Goal: Task Accomplishment & Management: Use online tool/utility

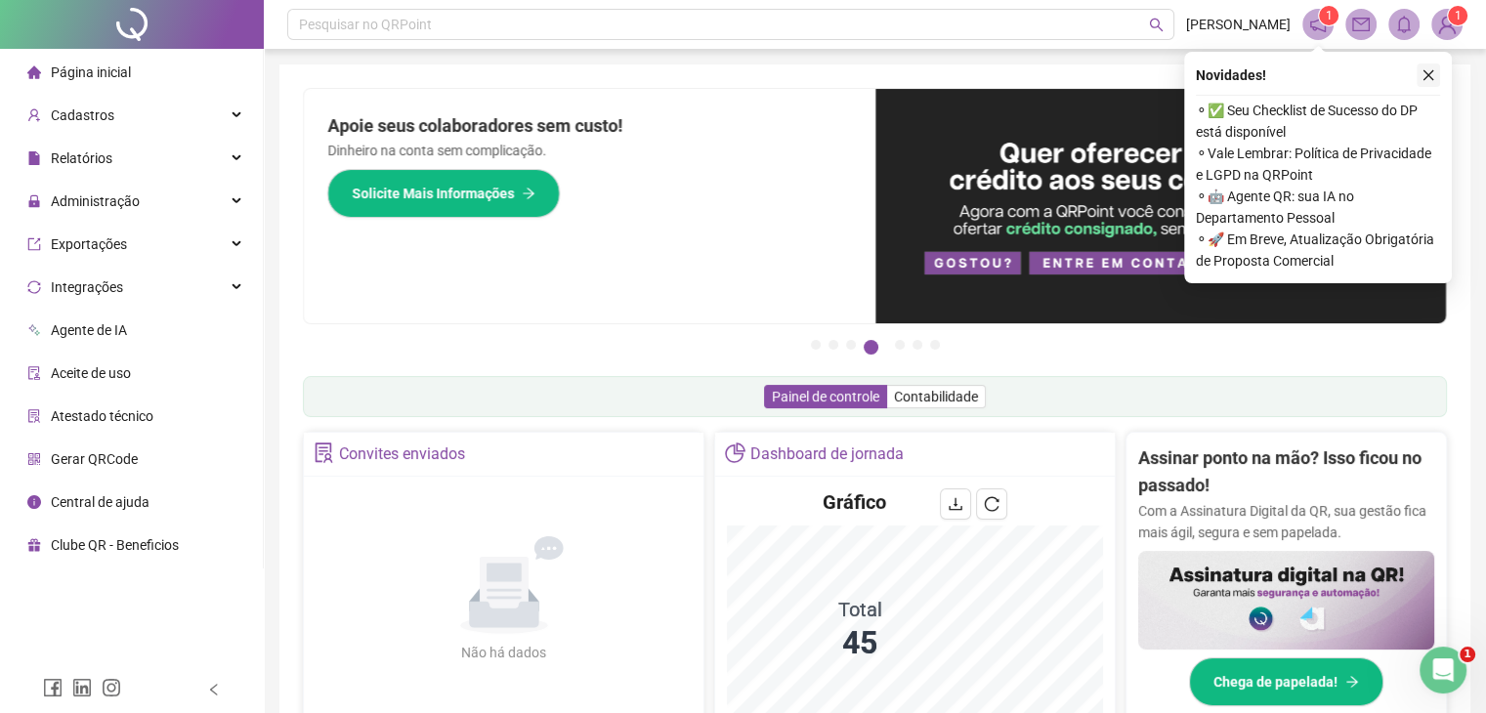
click at [1422, 75] on icon "close" at bounding box center [1429, 75] width 14 height 14
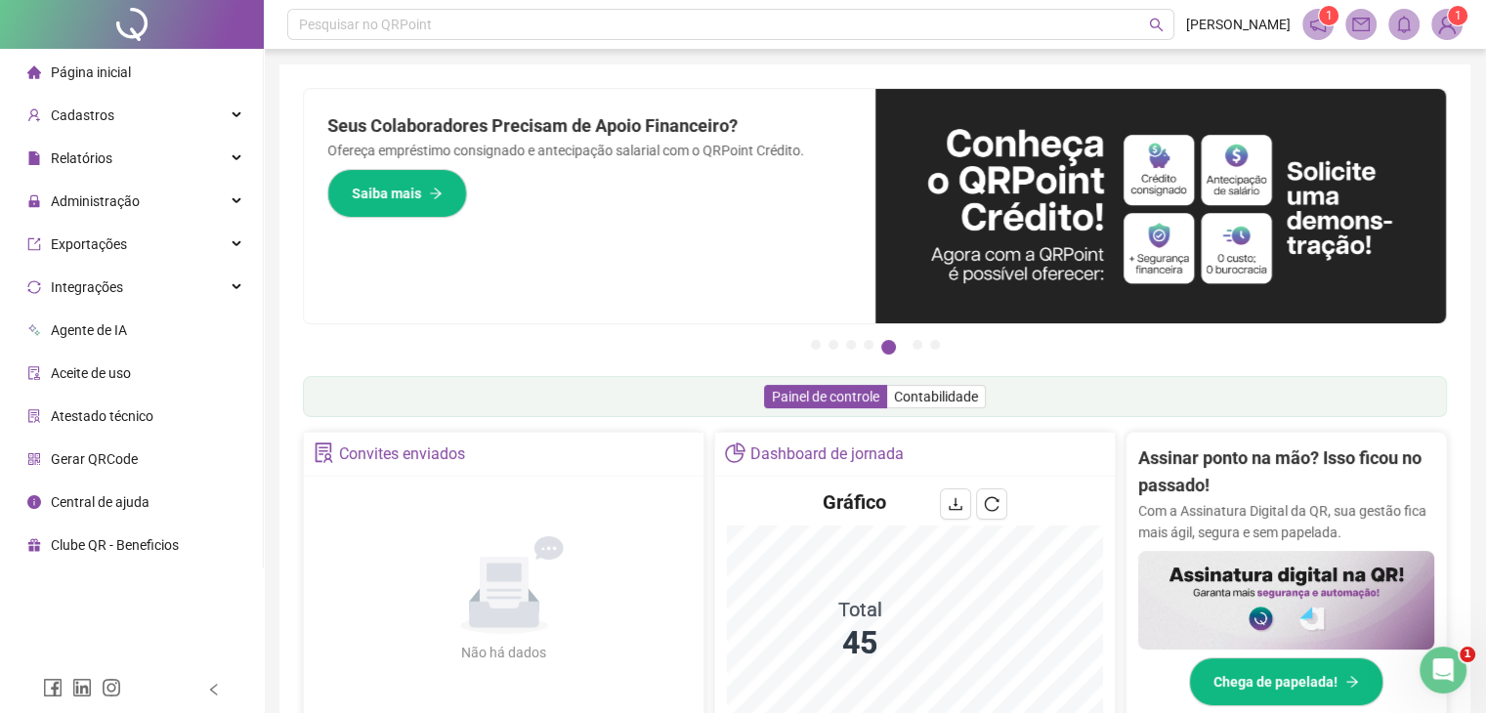
click at [1321, 20] on sup "1" at bounding box center [1329, 16] width 20 height 20
click at [1321, 22] on icon "notification" at bounding box center [1318, 25] width 18 height 18
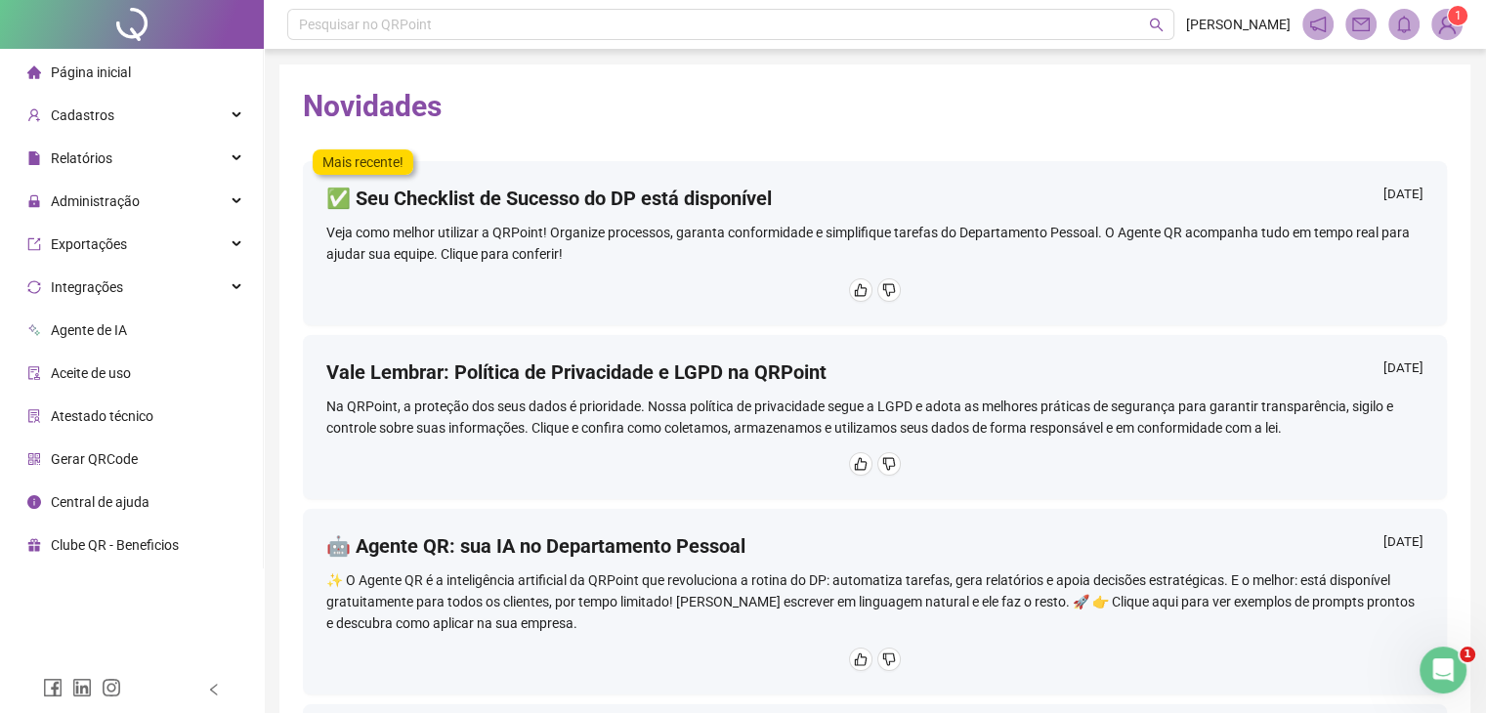
click at [156, 53] on li "Página inicial" at bounding box center [131, 72] width 255 height 39
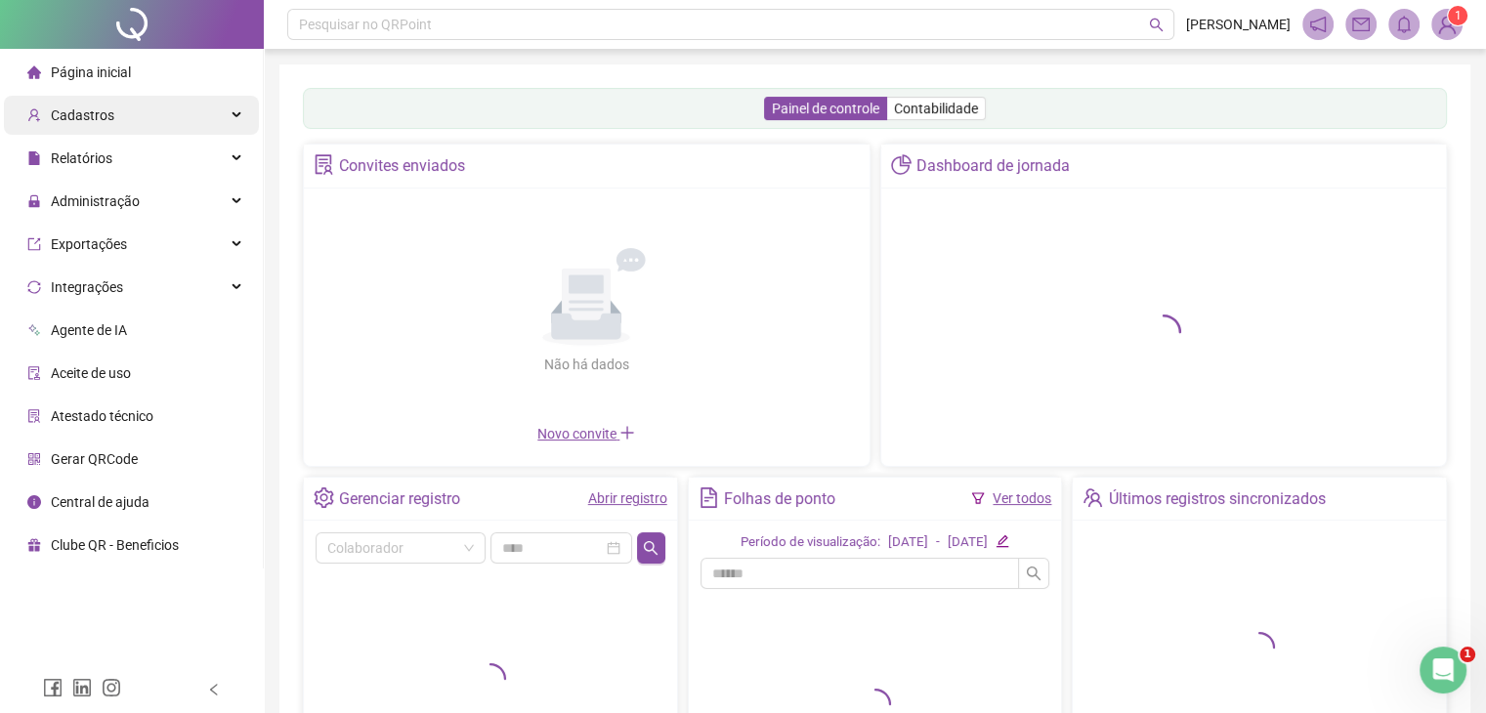
click at [78, 111] on span "Cadastros" at bounding box center [83, 115] width 64 height 16
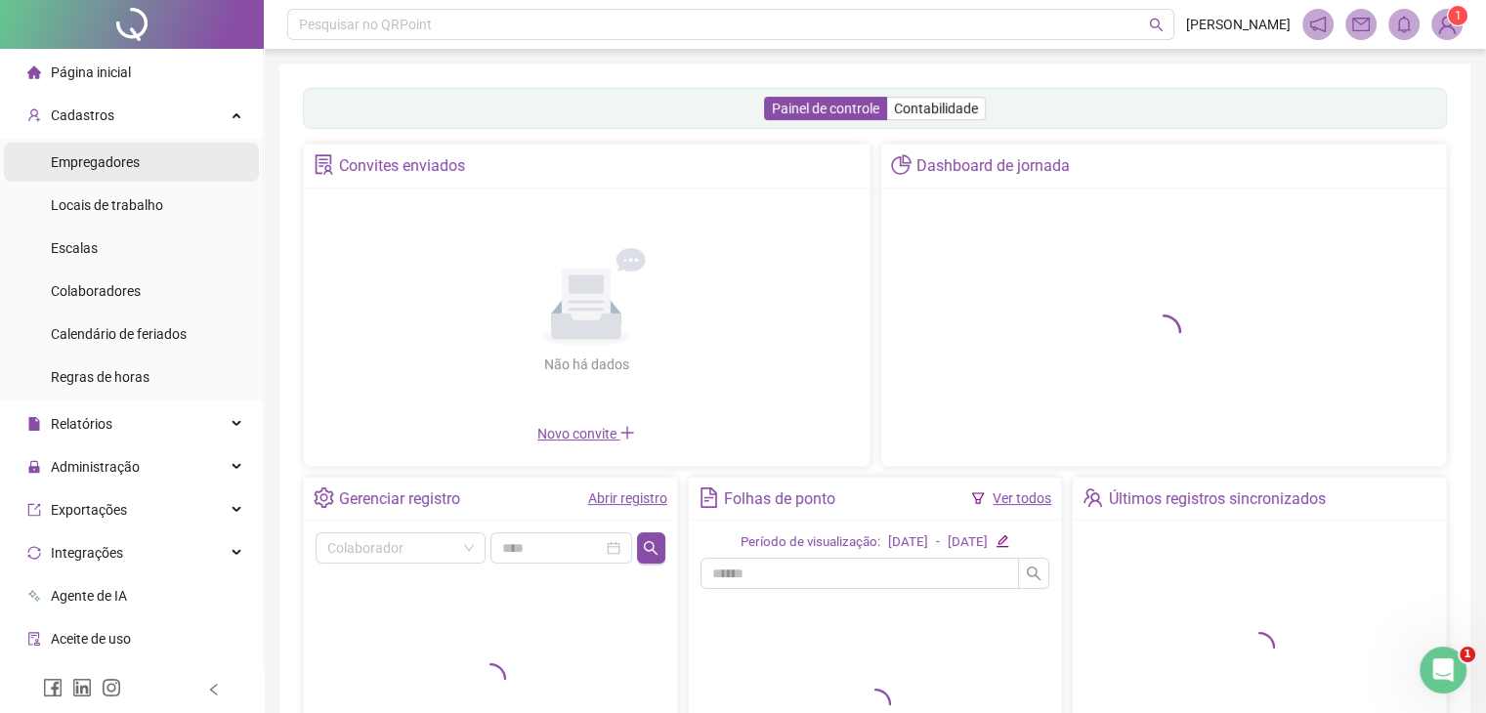
click at [156, 158] on li "Empregadores" at bounding box center [131, 162] width 255 height 39
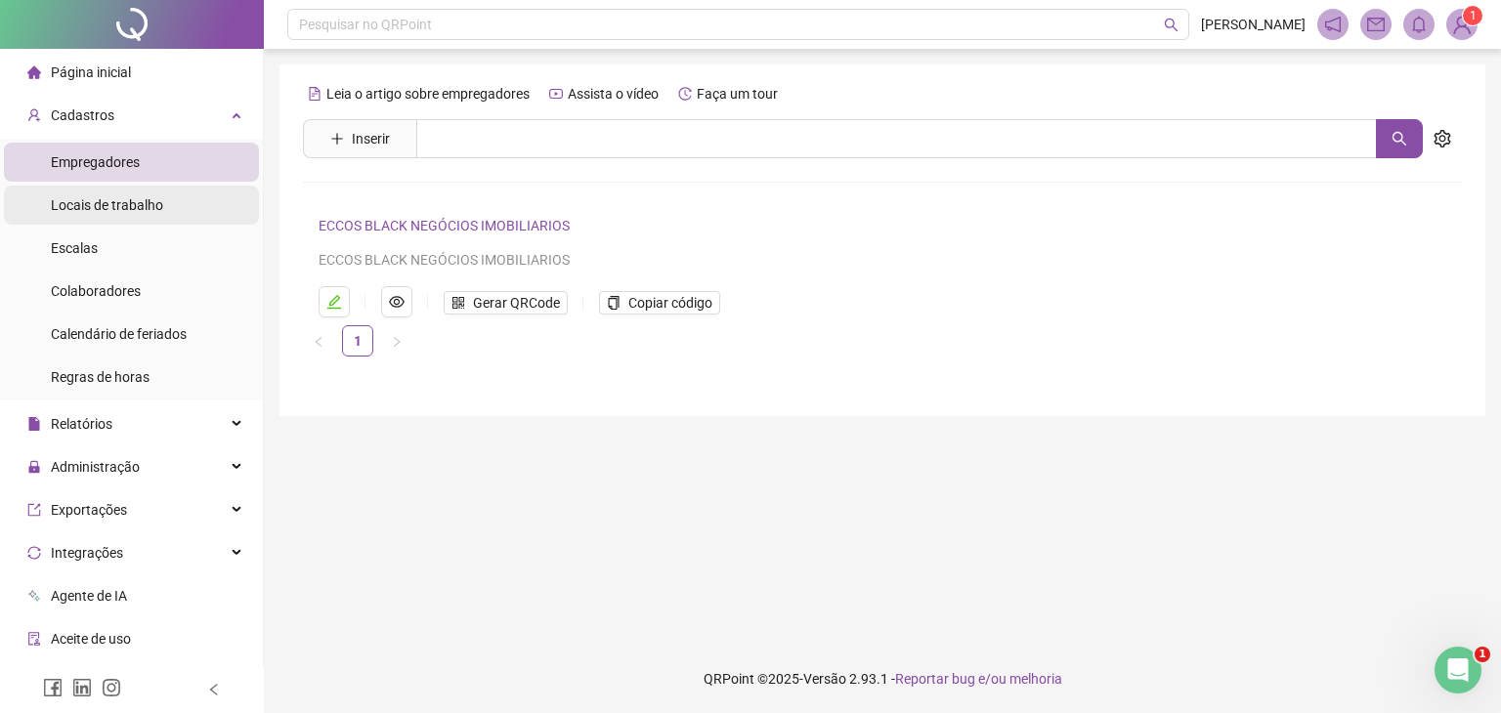
click at [103, 209] on span "Locais de trabalho" at bounding box center [107, 205] width 112 height 16
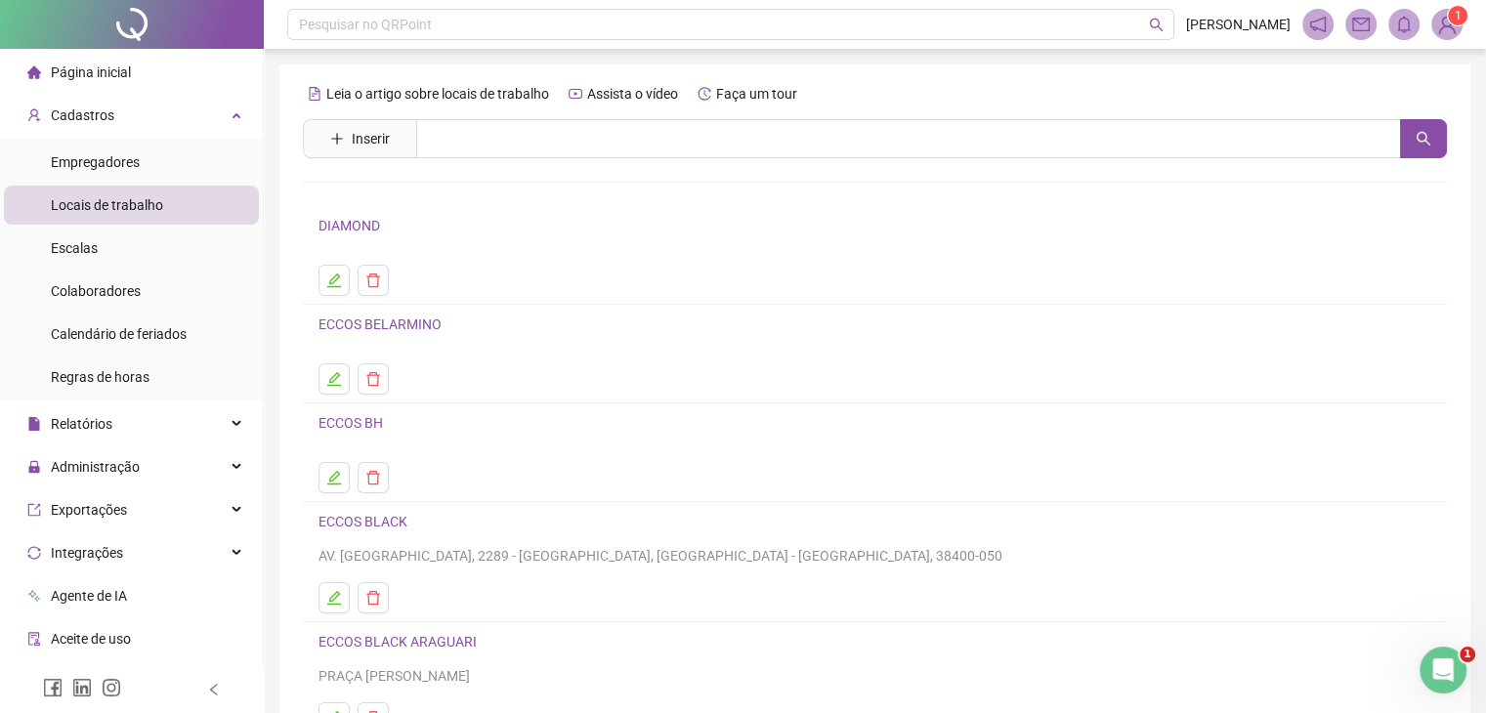
click at [119, 69] on span "Página inicial" at bounding box center [91, 72] width 80 height 16
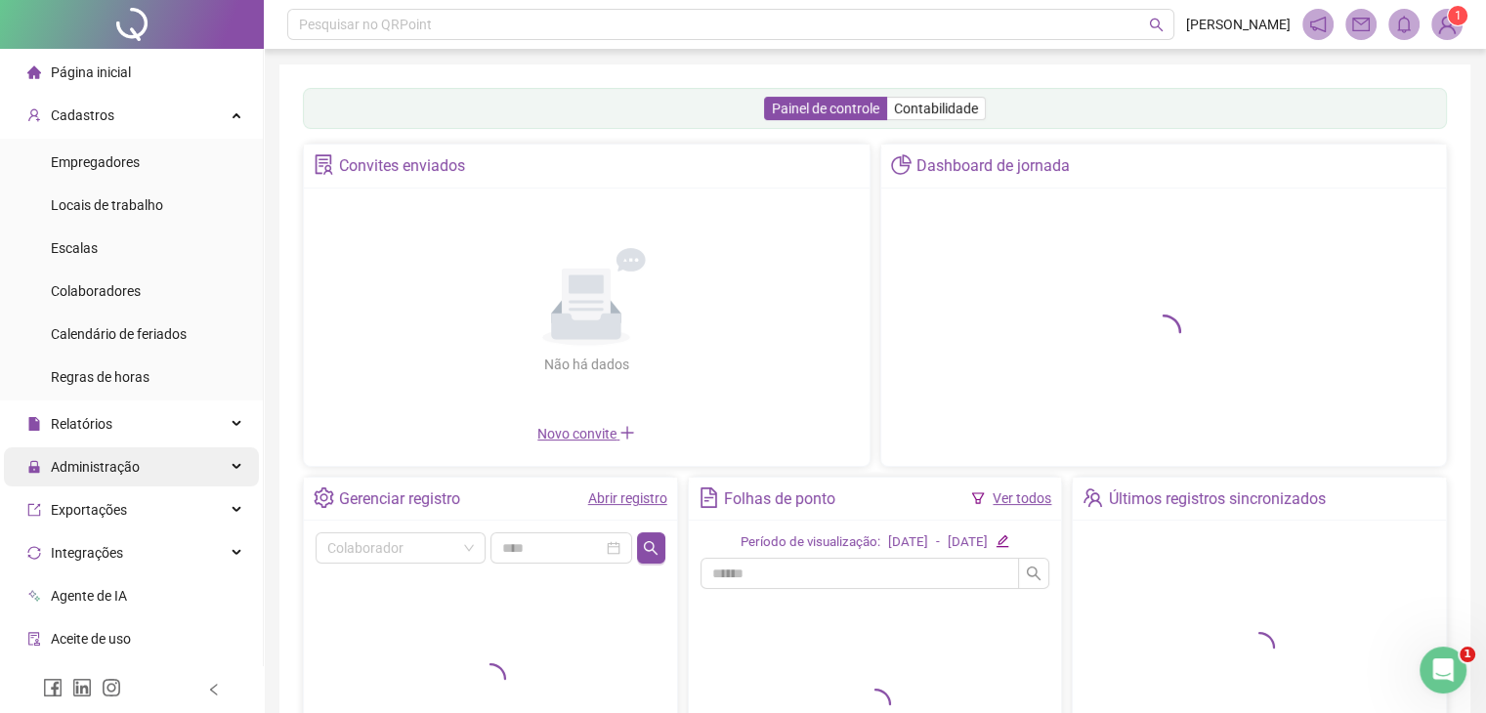
click at [147, 476] on div "Administração" at bounding box center [131, 467] width 255 height 39
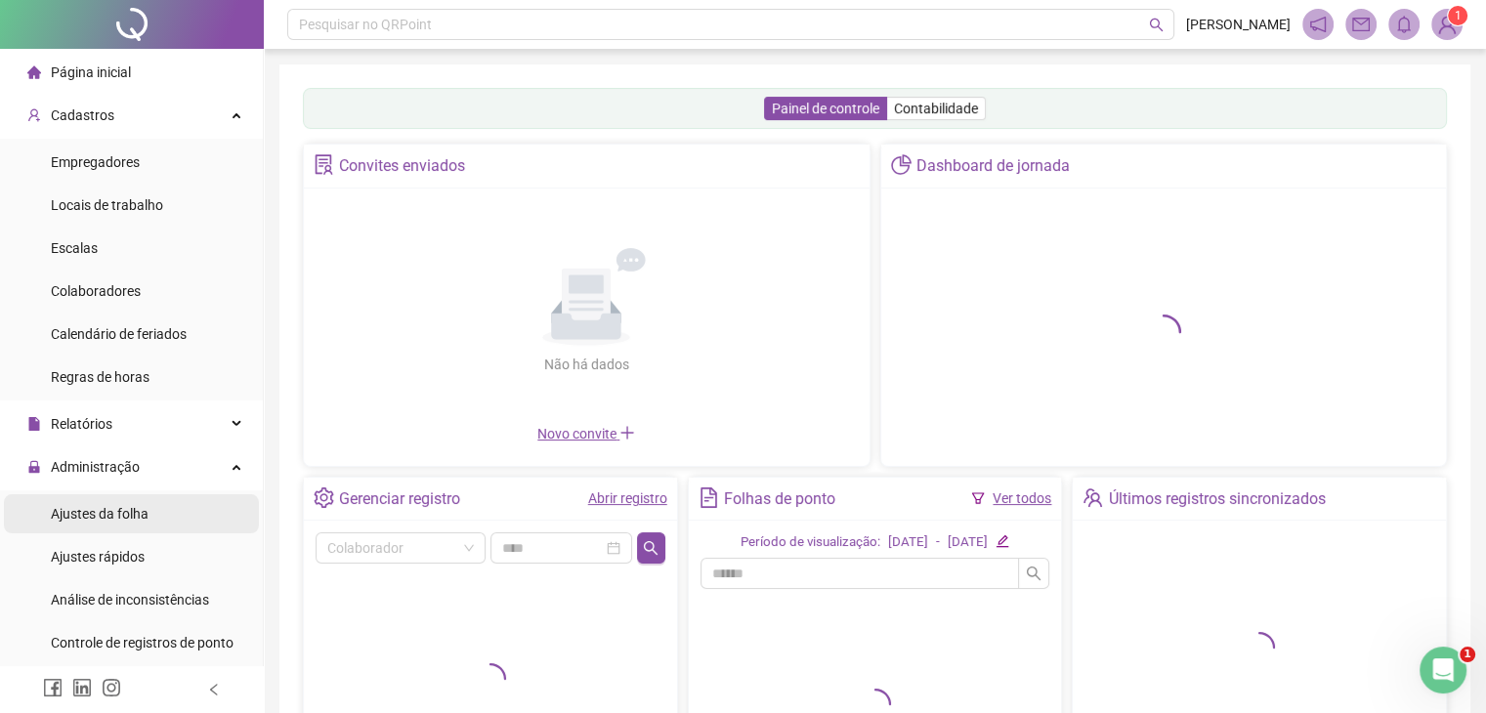
click at [137, 517] on span "Ajustes da folha" at bounding box center [100, 514] width 98 height 16
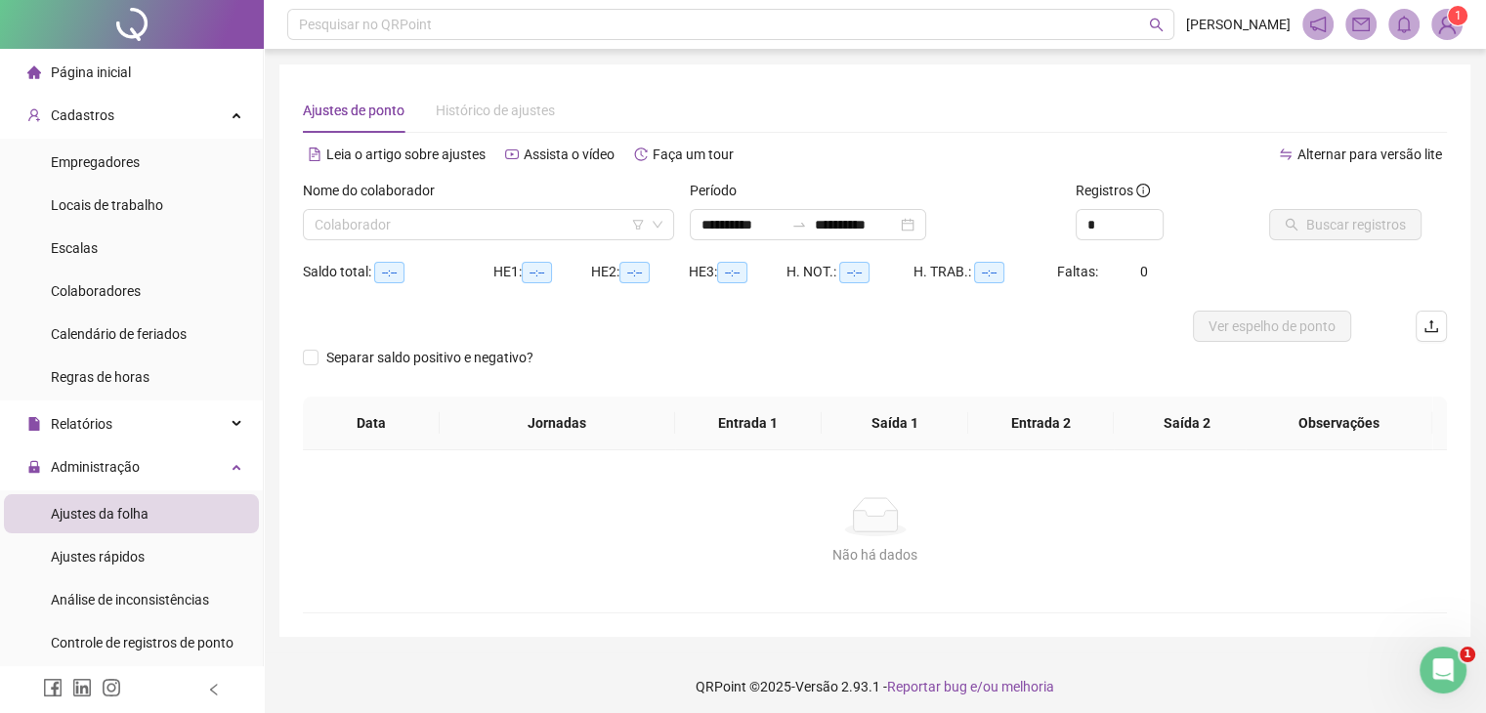
type input "**********"
click at [545, 222] on input "search" at bounding box center [480, 224] width 330 height 29
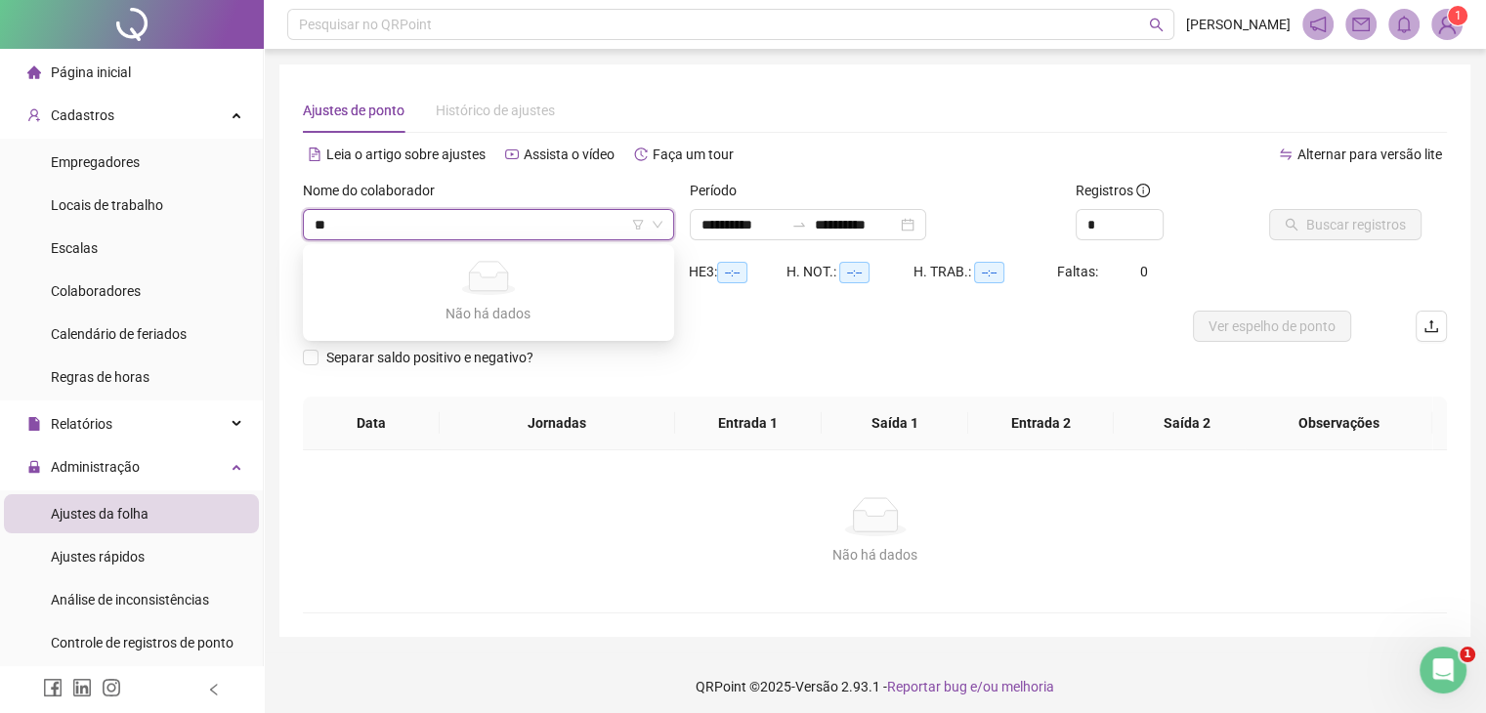
type input "*"
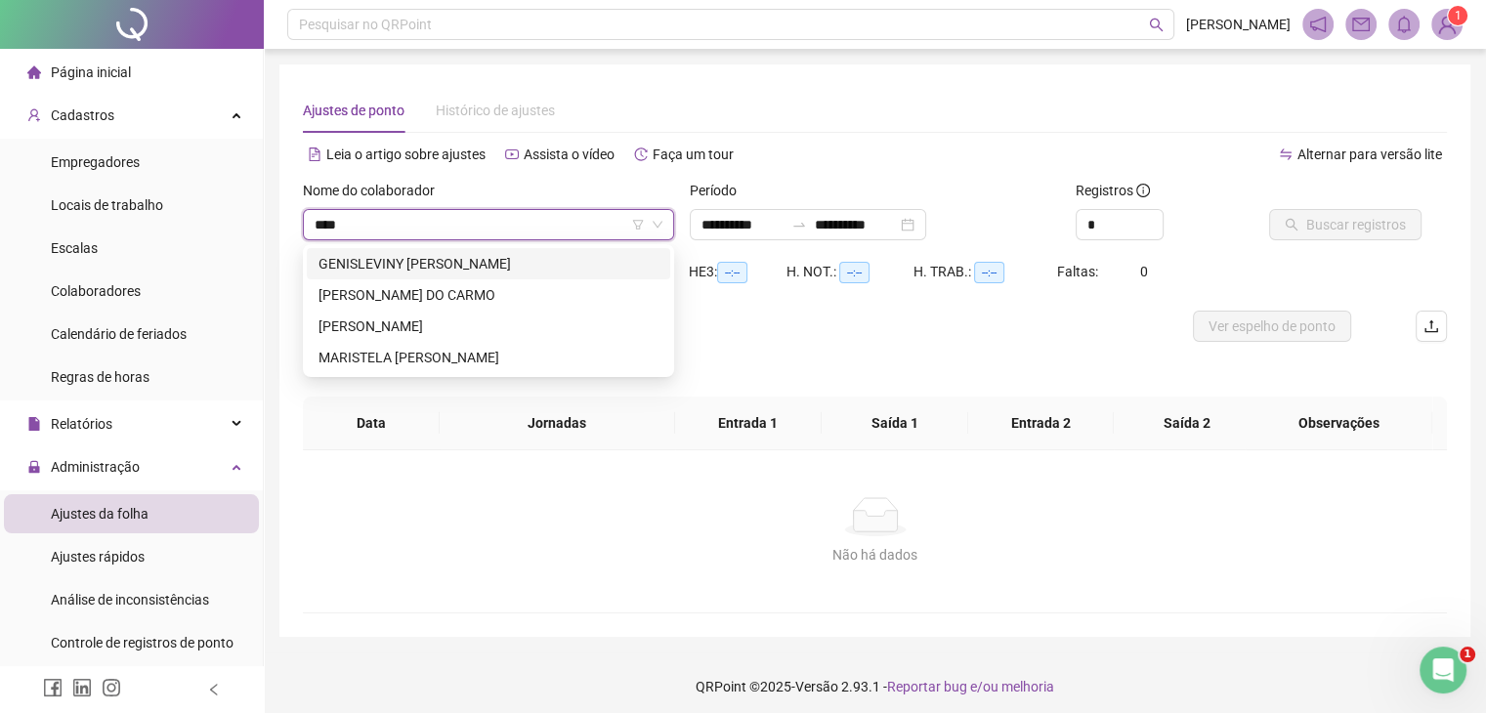
type input "*****"
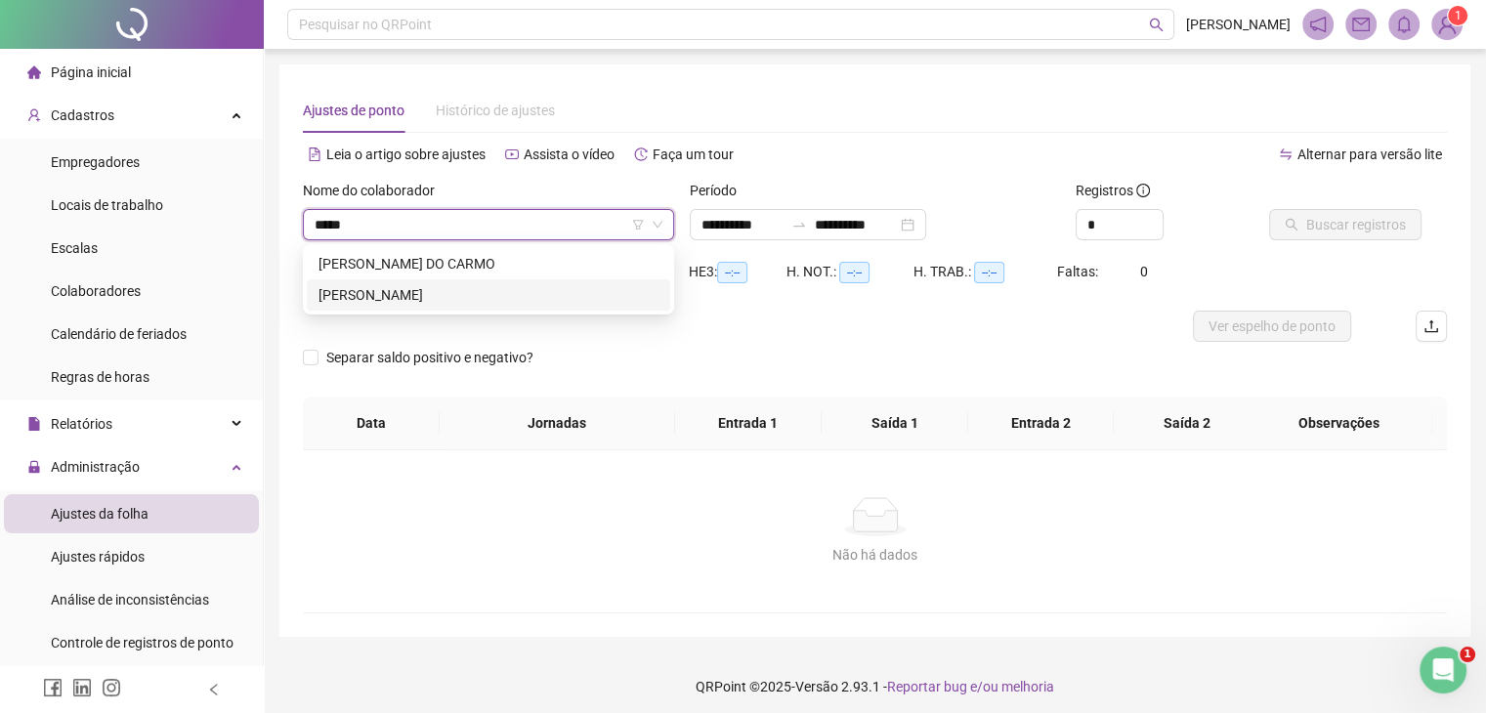
click at [455, 306] on div "[PERSON_NAME]" at bounding box center [488, 294] width 363 height 31
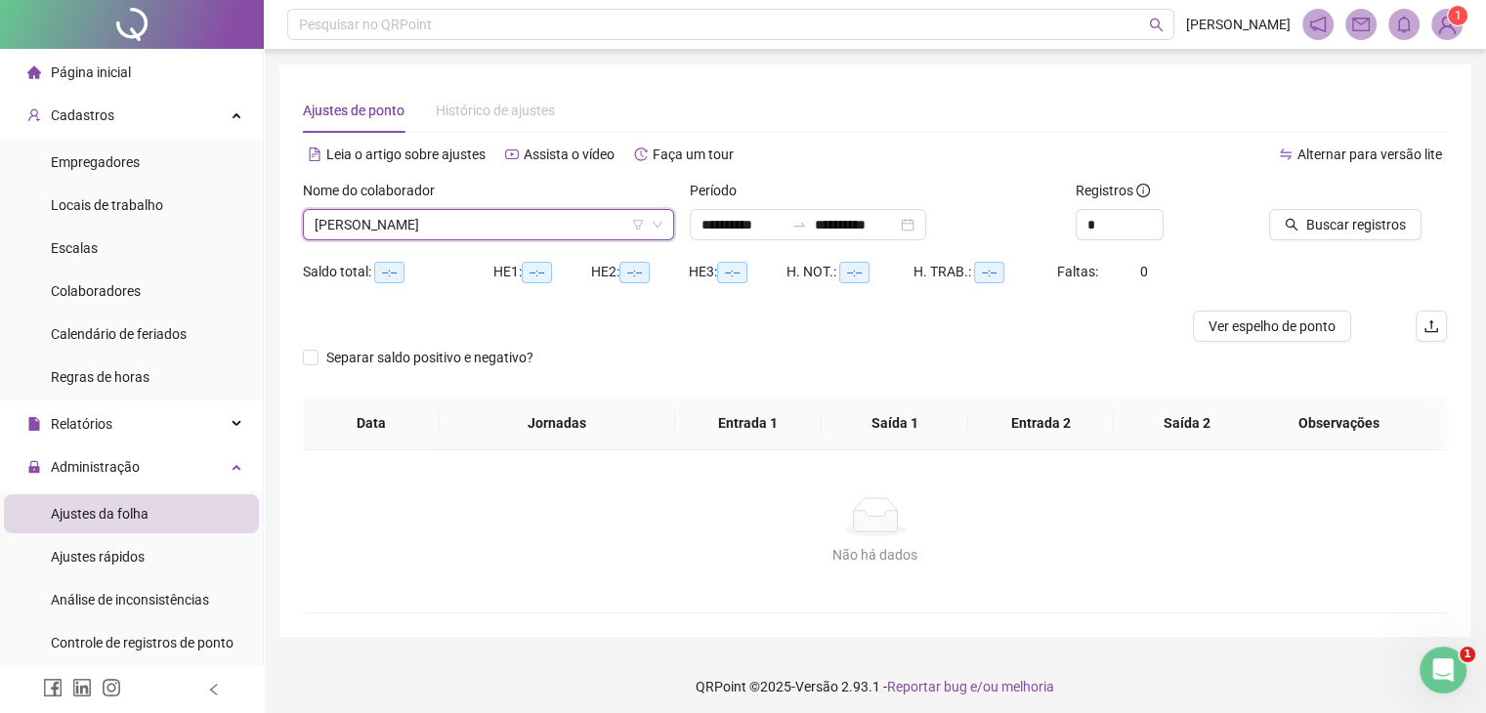
click at [1292, 192] on div at bounding box center [1333, 194] width 129 height 29
click at [1347, 249] on div "Buscar registros" at bounding box center [1357, 218] width 193 height 76
click at [1348, 220] on span "Buscar registros" at bounding box center [1356, 224] width 100 height 21
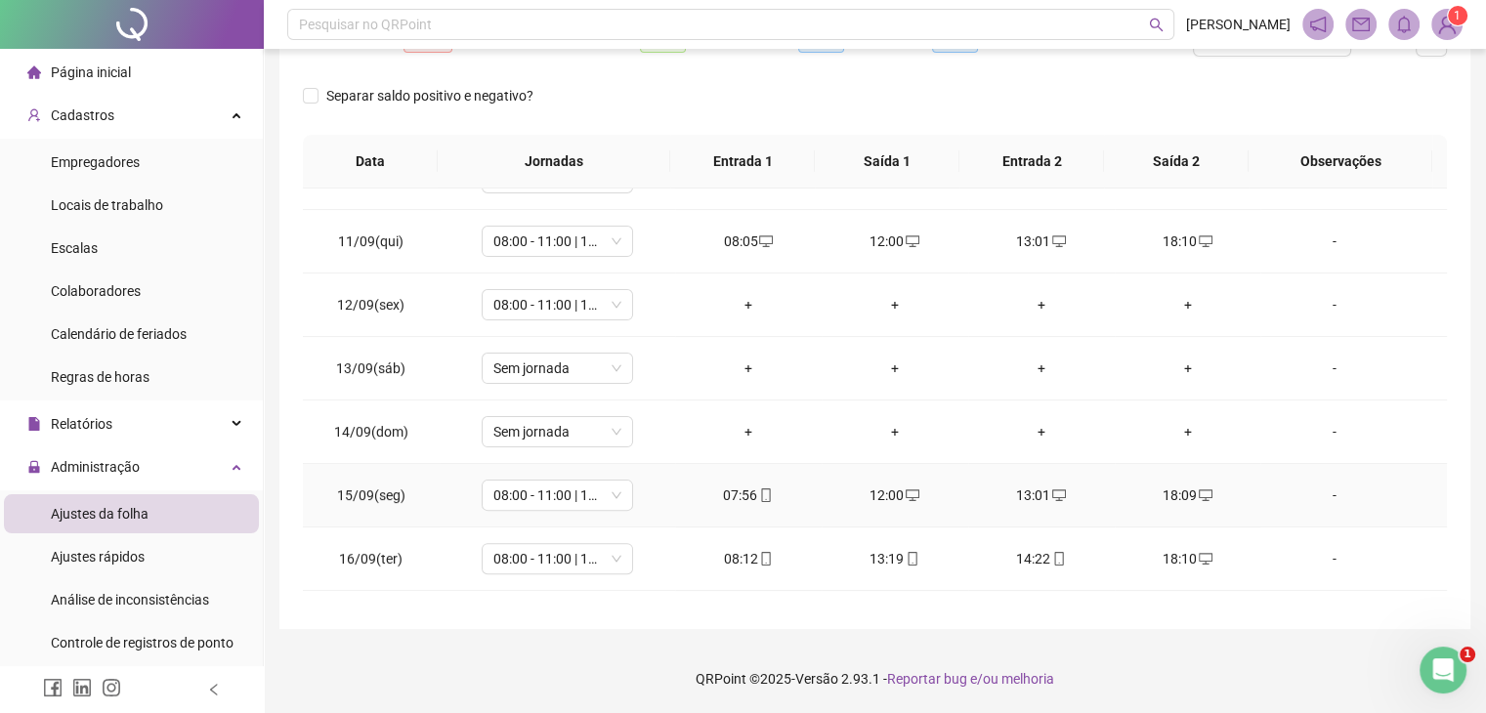
scroll to position [659, 0]
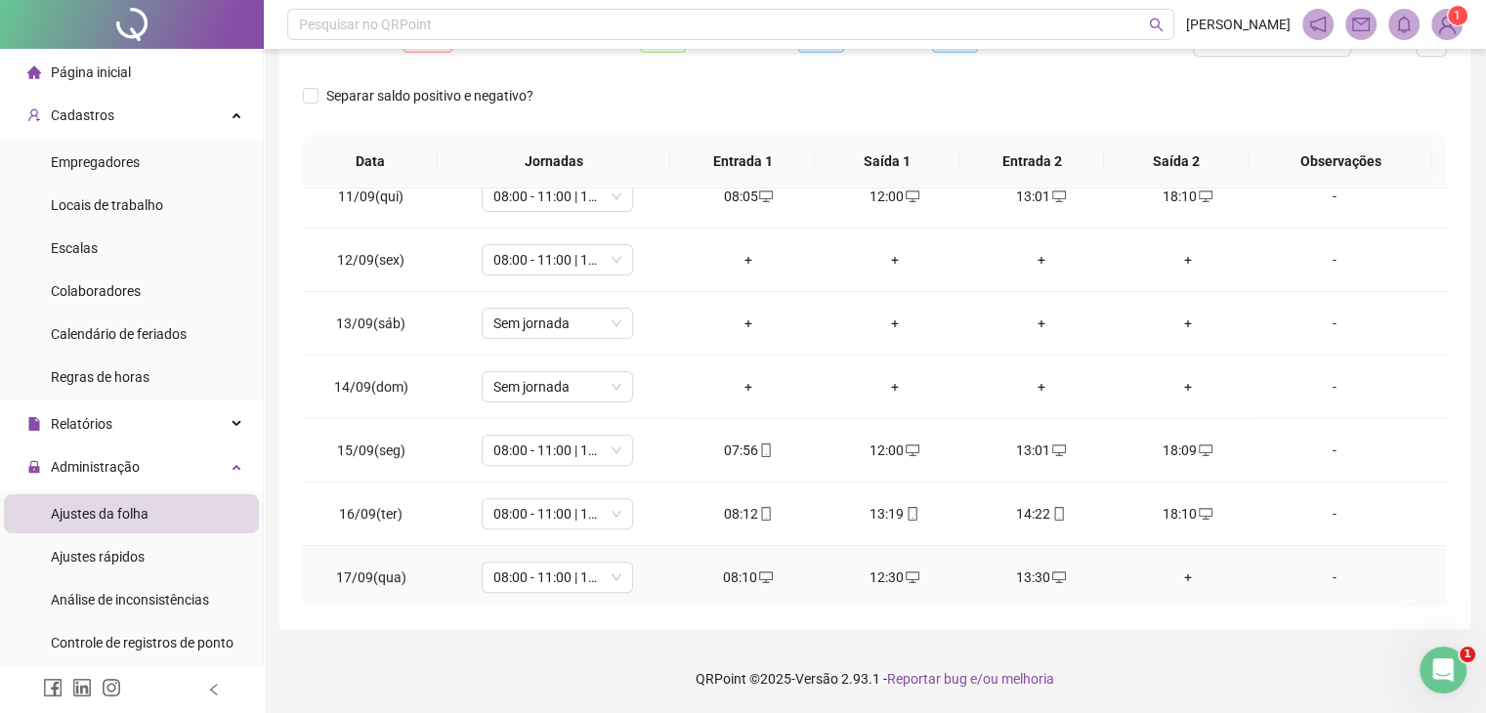
click at [1181, 579] on div "+" at bounding box center [1188, 577] width 115 height 21
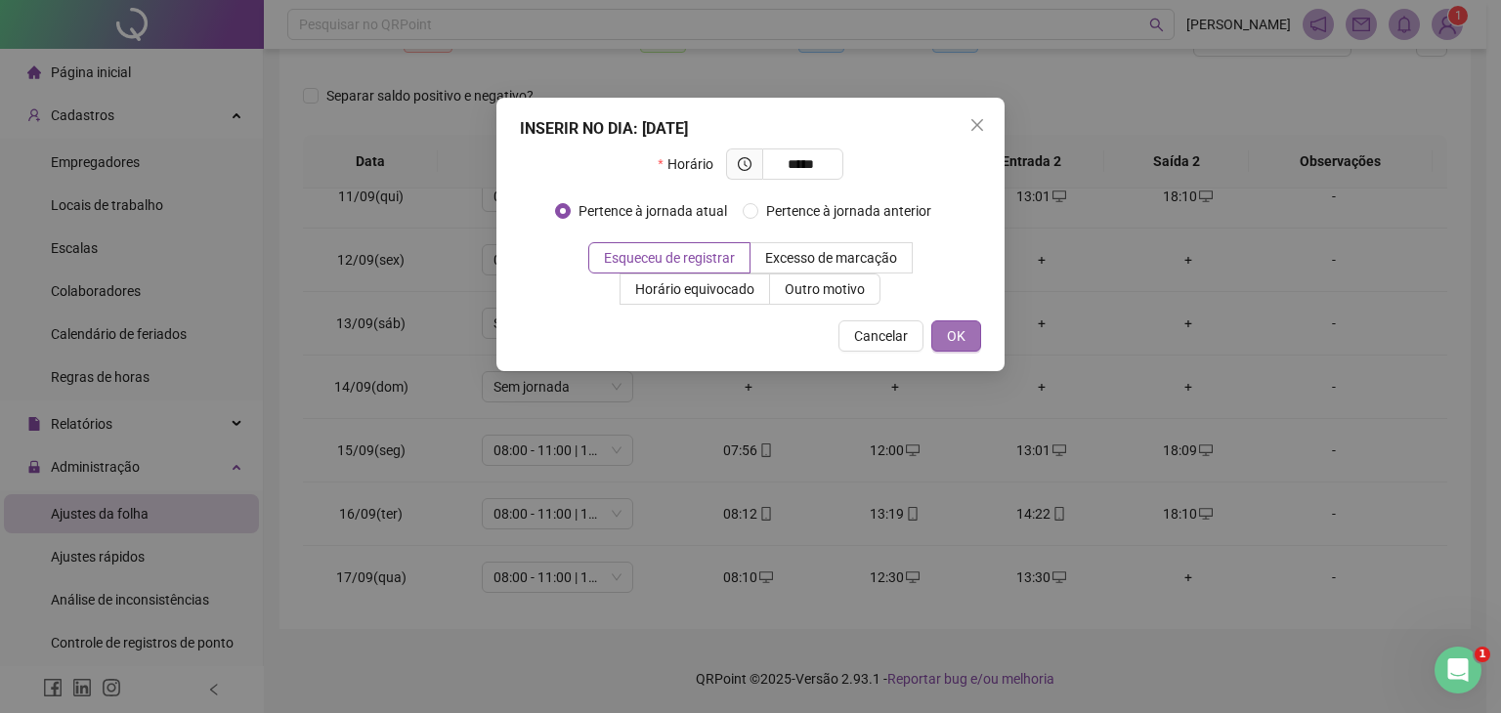
type input "*****"
click at [961, 341] on span "OK" at bounding box center [956, 335] width 19 height 21
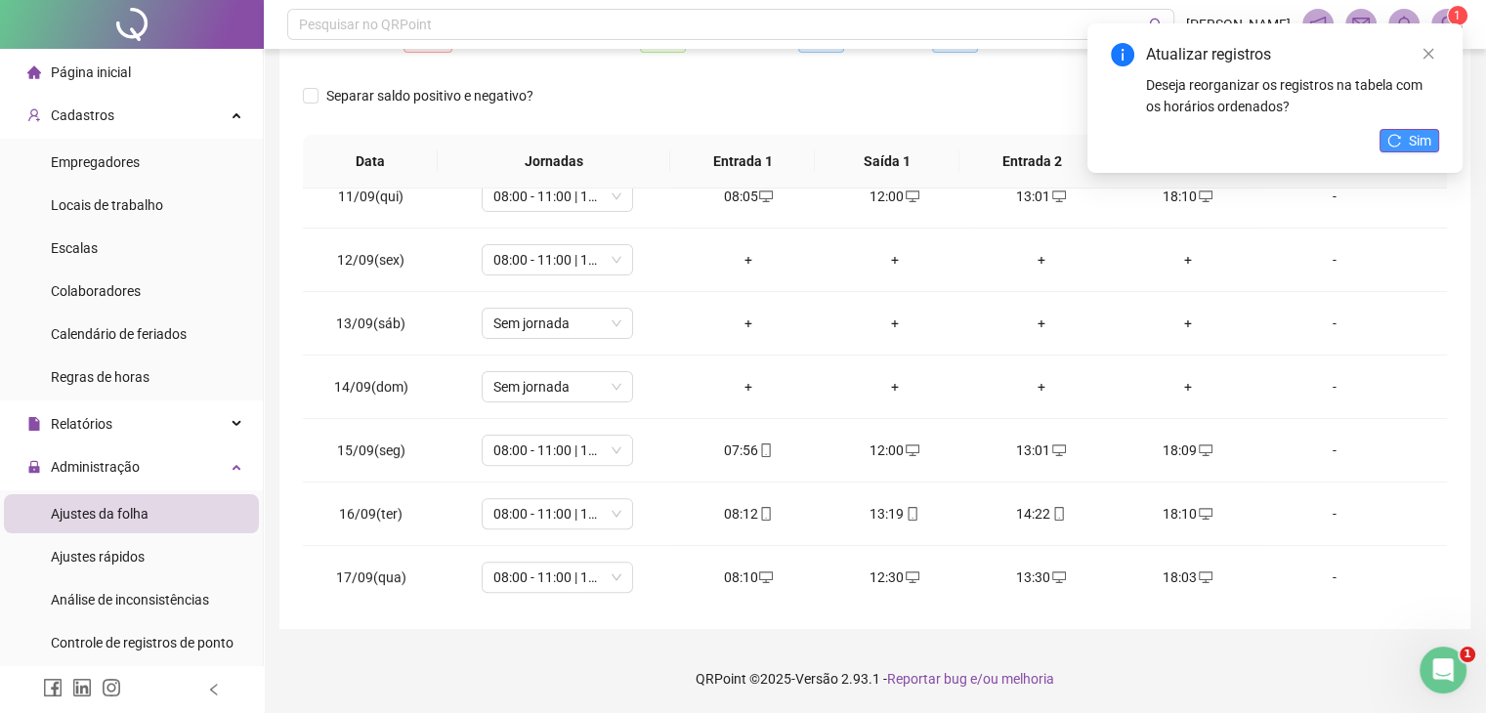
click at [1416, 143] on span "Sim" at bounding box center [1420, 140] width 22 height 21
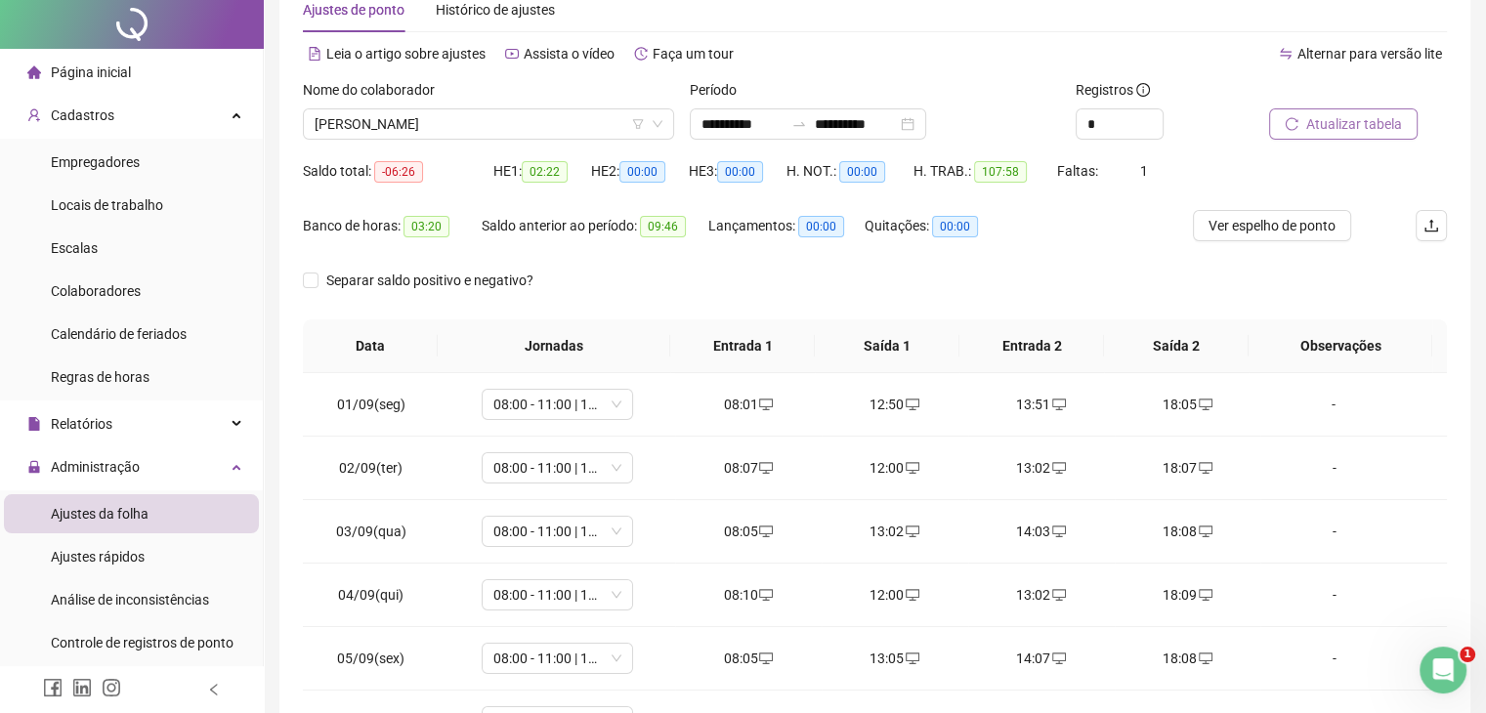
scroll to position [0, 0]
